Goal: Task Accomplishment & Management: Use online tool/utility

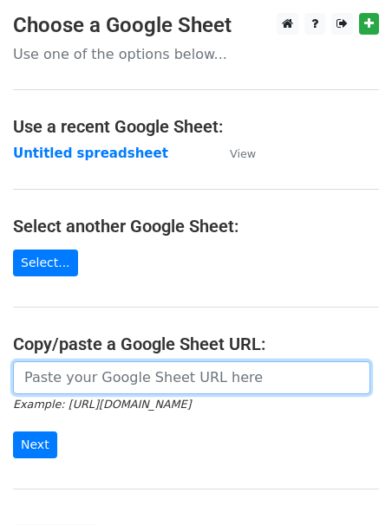
click at [85, 376] on input "url" at bounding box center [191, 377] width 357 height 33
paste input "[URL][DOMAIN_NAME]"
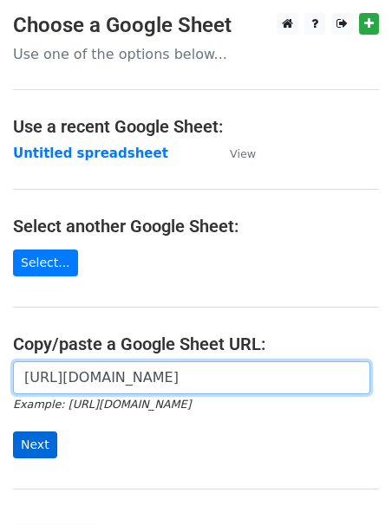
type input "[URL][DOMAIN_NAME]"
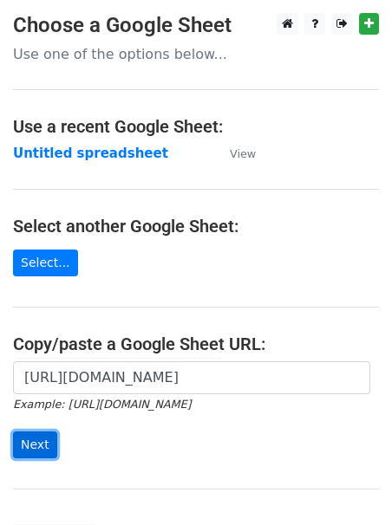
click at [41, 435] on input "Next" at bounding box center [35, 445] width 44 height 27
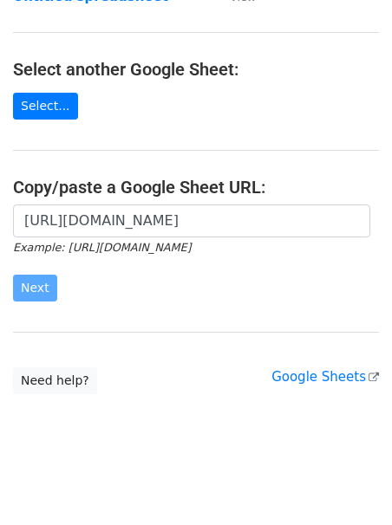
scroll to position [165, 0]
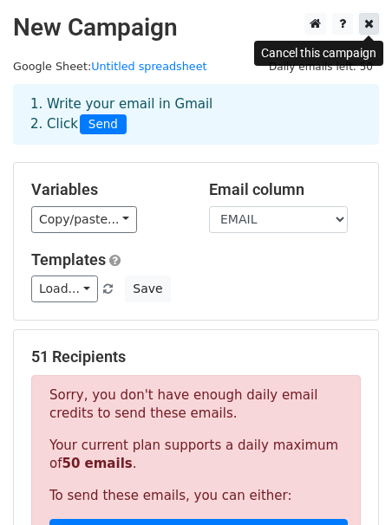
click at [359, 21] on link at bounding box center [369, 24] width 20 height 22
click at [367, 22] on icon at bounding box center [369, 23] width 10 height 12
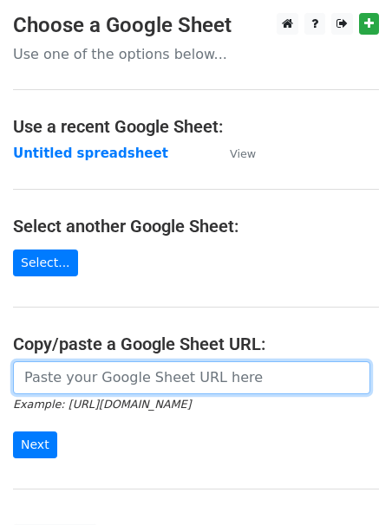
click at [159, 376] on input "url" at bounding box center [191, 377] width 357 height 33
paste input "https://docs.google.com/spreadsheets/d/1cuFvRpj0Z2t9MXiAnyc8iHh13AAP0_FVSc0scHH…"
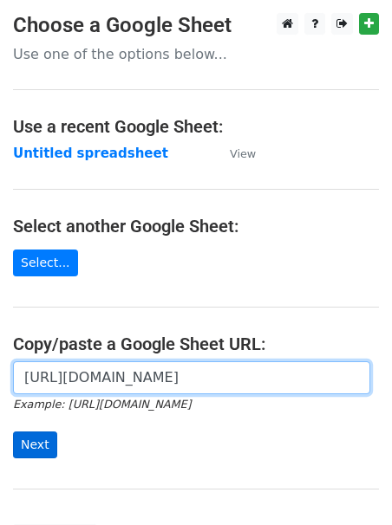
type input "https://docs.google.com/spreadsheets/d/1cuFvRpj0Z2t9MXiAnyc8iHh13AAP0_FVSc0scHH…"
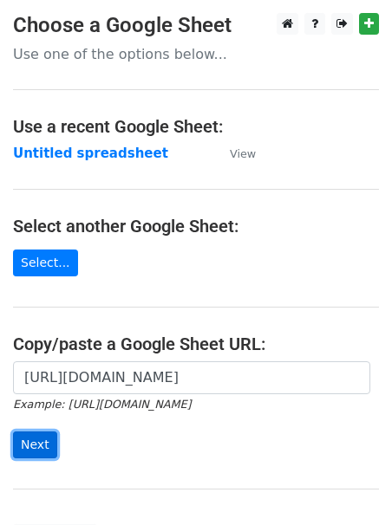
click at [45, 442] on input "Next" at bounding box center [35, 445] width 44 height 27
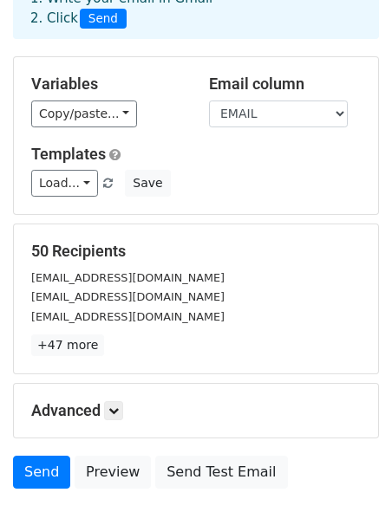
scroll to position [107, 0]
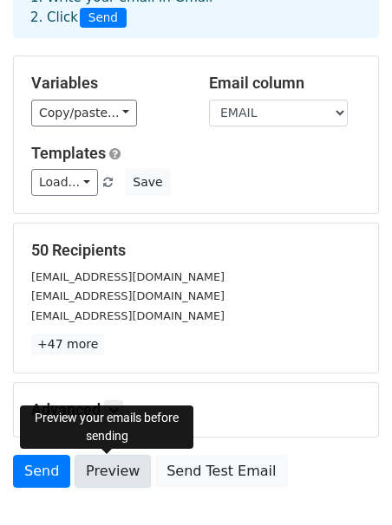
click at [116, 468] on link "Preview" at bounding box center [113, 471] width 76 height 33
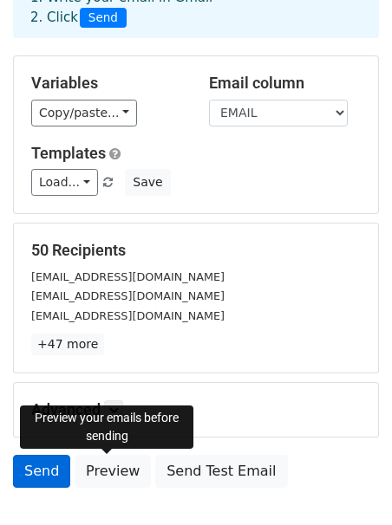
click at [23, 460] on link "Send" at bounding box center [41, 471] width 57 height 33
